Goal: Information Seeking & Learning: Check status

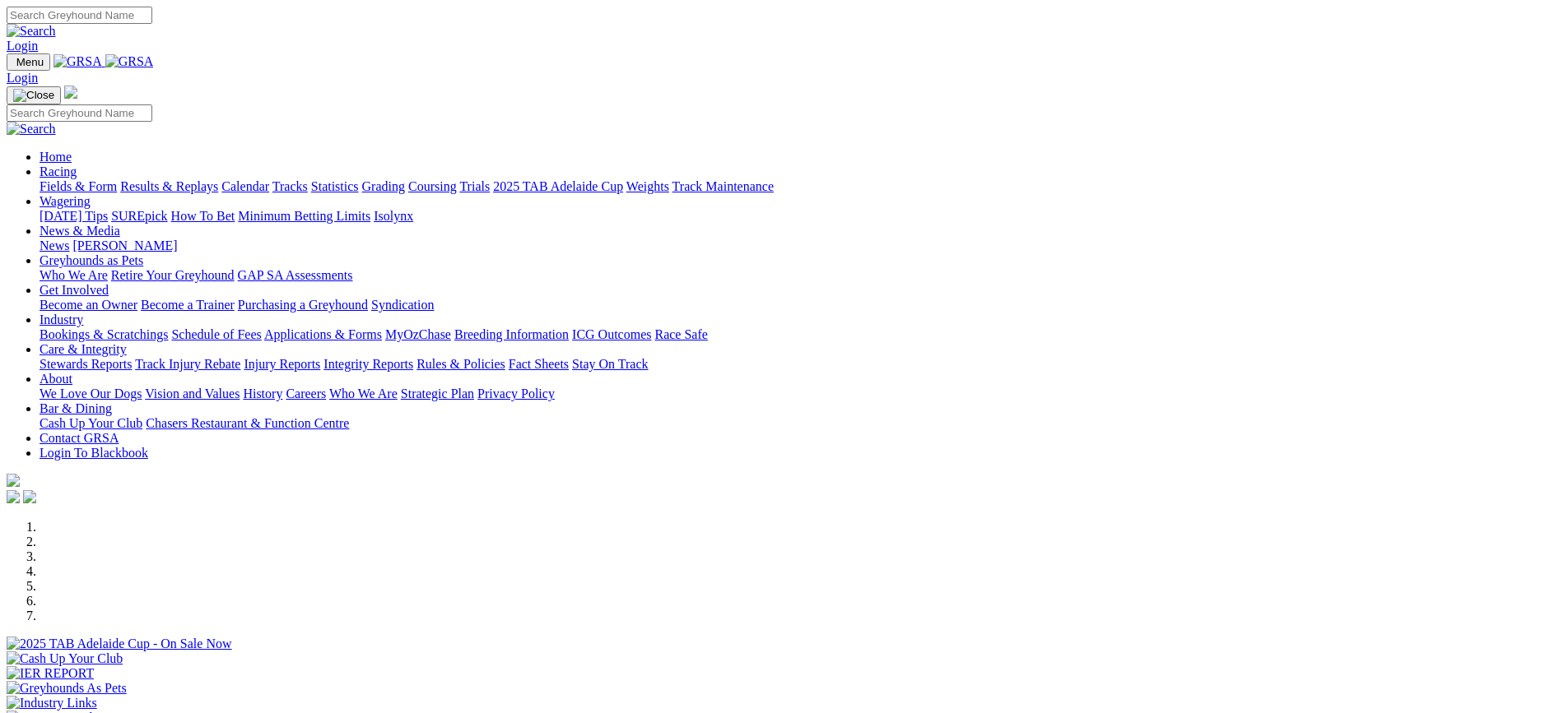
scroll to position [247, 0]
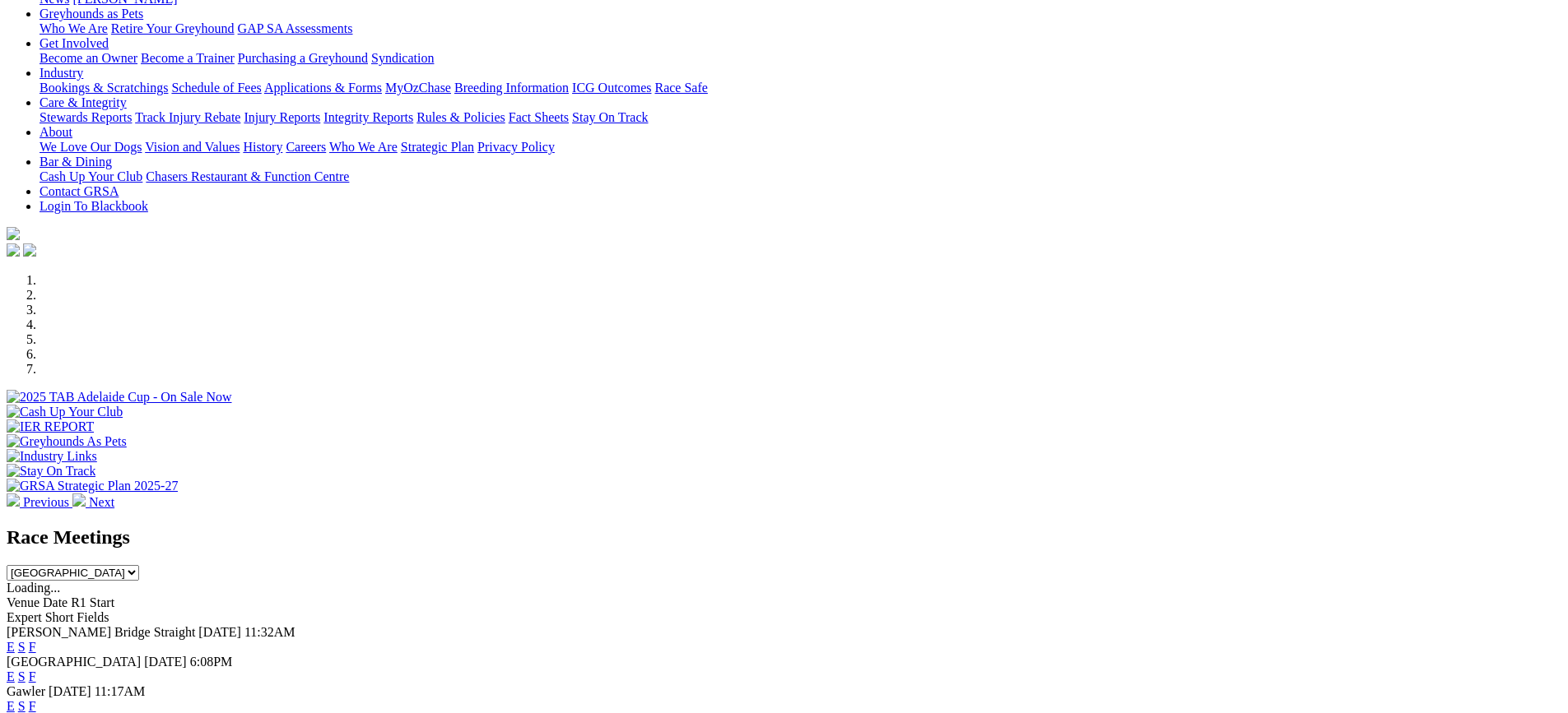
click at [36, 670] on link "F" at bounding box center [33, 676] width 7 height 14
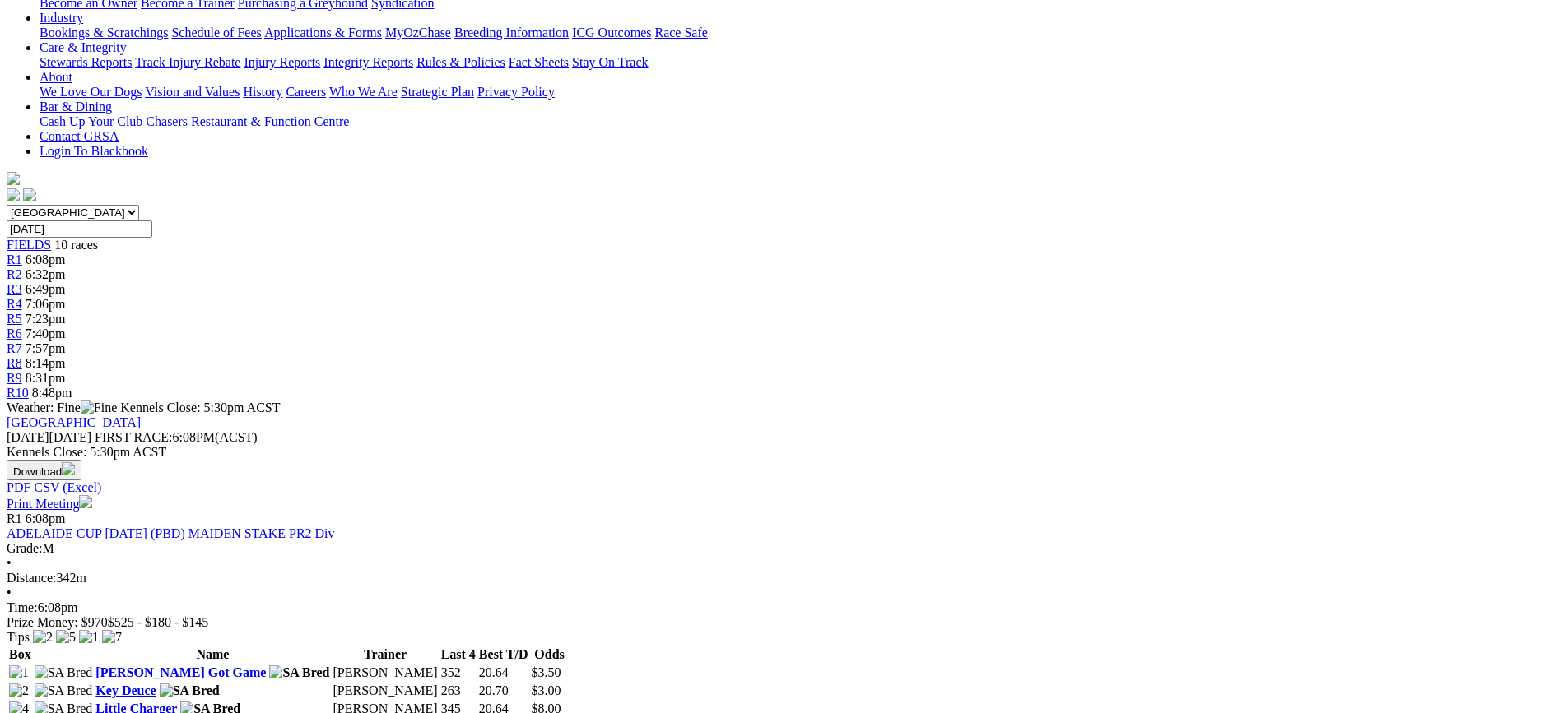
scroll to position [329, 0]
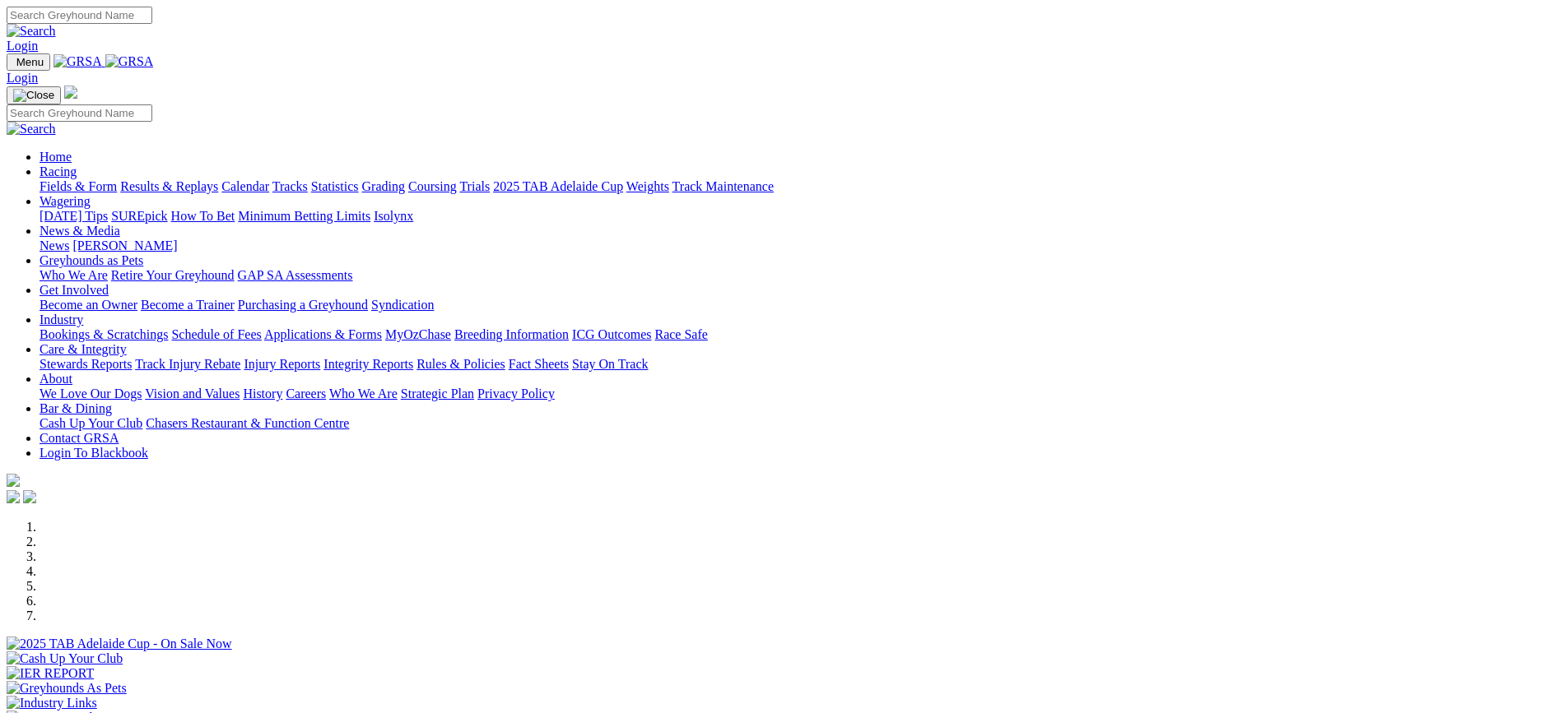
click at [77, 164] on link "Racing" at bounding box center [58, 171] width 37 height 14
click at [218, 179] on link "Results & Replays" at bounding box center [169, 185] width 98 height 14
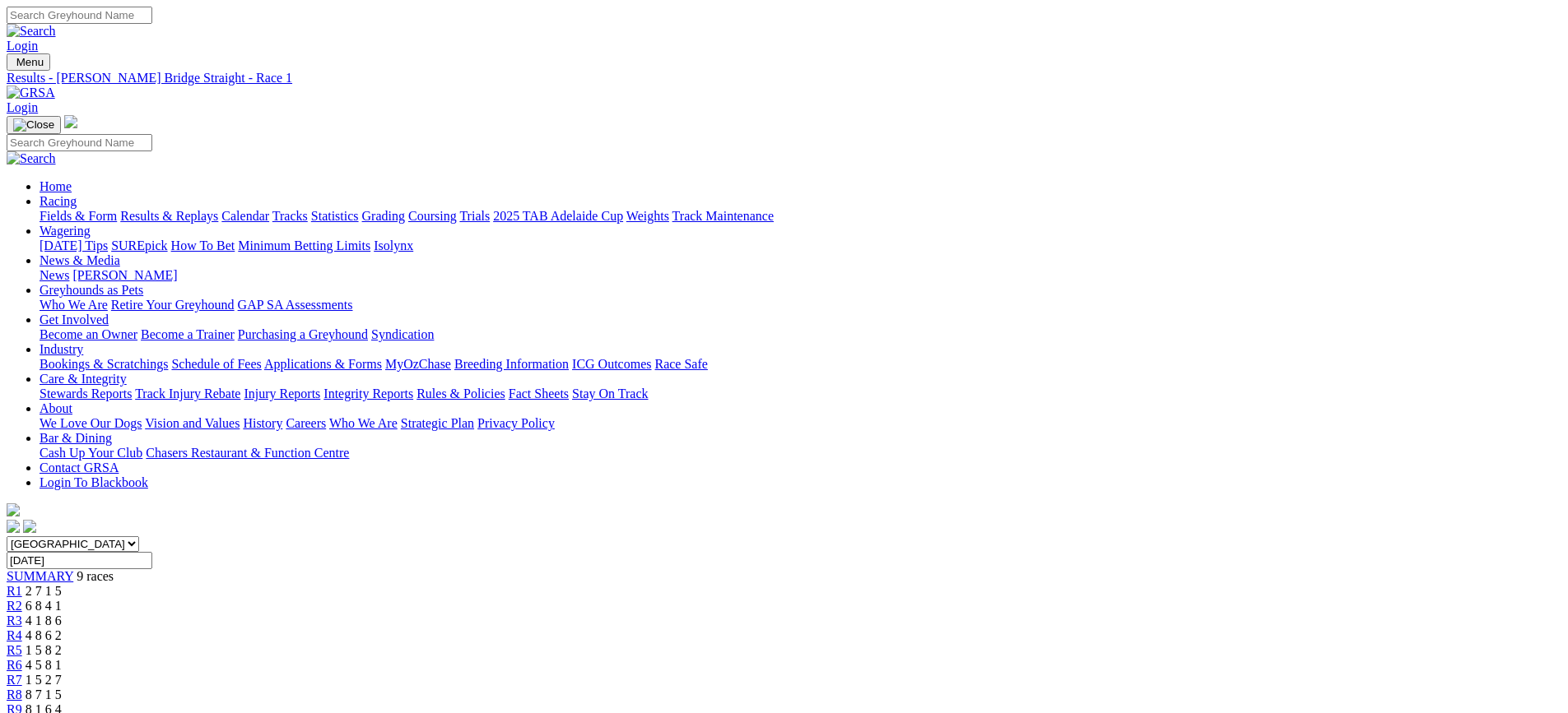
click at [1264, 702] on div "R9 8 1 6 4" at bounding box center [784, 709] width 1555 height 14
